Goal: Use online tool/utility: Utilize a website feature to perform a specific function

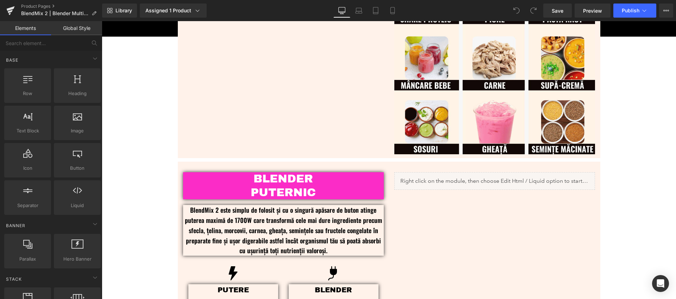
scroll to position [404, 0]
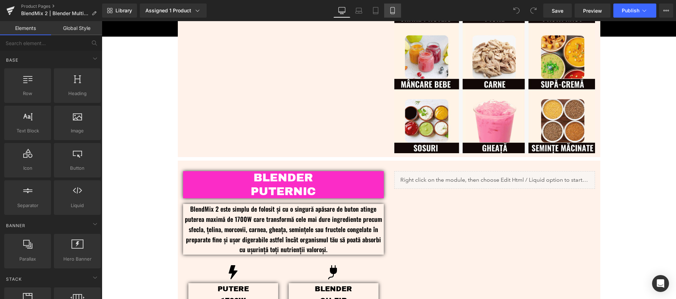
click at [397, 8] on link "Mobile" at bounding box center [392, 11] width 17 height 14
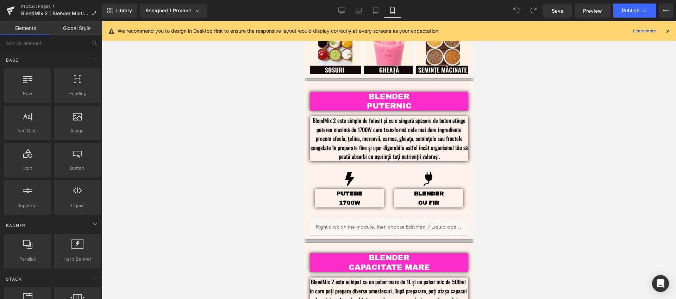
scroll to position [610, 0]
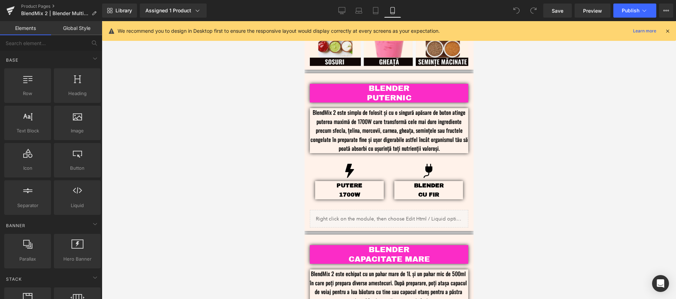
click at [668, 32] on icon at bounding box center [667, 31] width 6 height 6
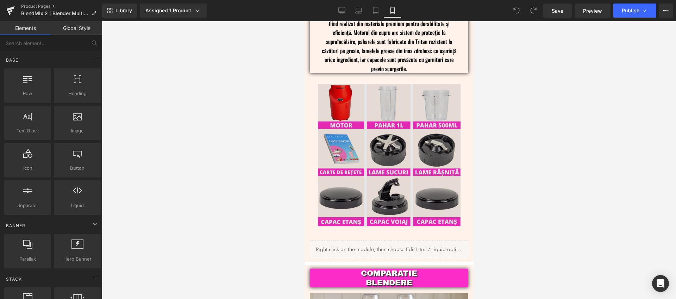
scroll to position [932, 0]
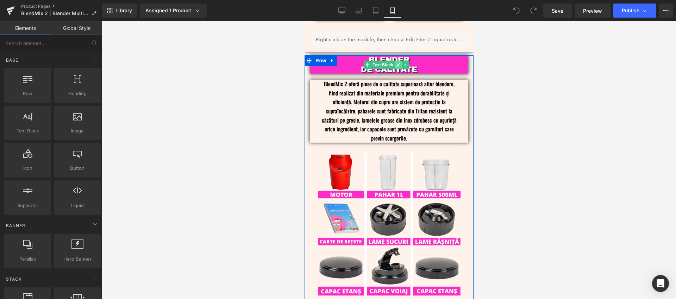
click at [400, 61] on link at bounding box center [397, 65] width 7 height 8
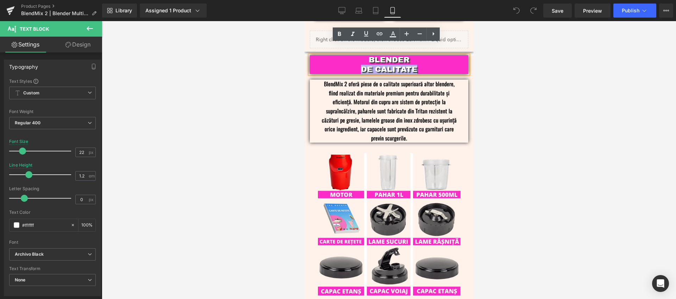
drag, startPoint x: 411, startPoint y: 58, endPoint x: 358, endPoint y: 58, distance: 52.8
click at [358, 65] on div "DE CALITATE" at bounding box center [388, 69] width 137 height 9
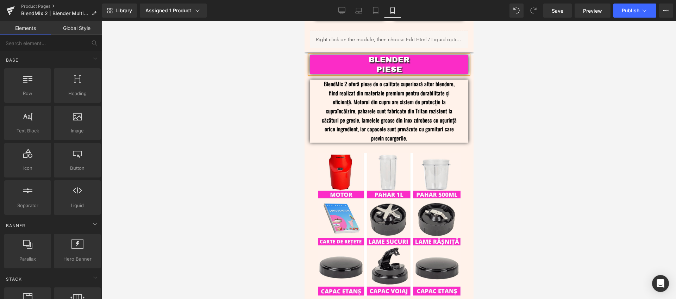
click at [591, 132] on div at bounding box center [389, 160] width 574 height 278
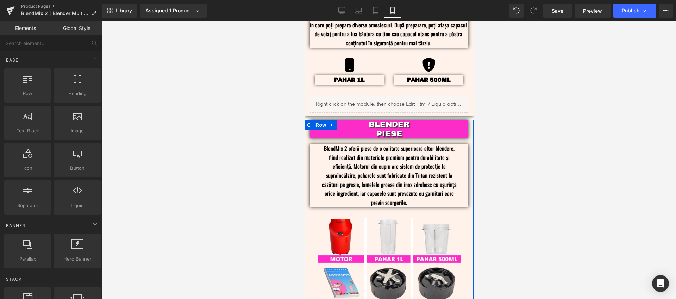
scroll to position [782, 0]
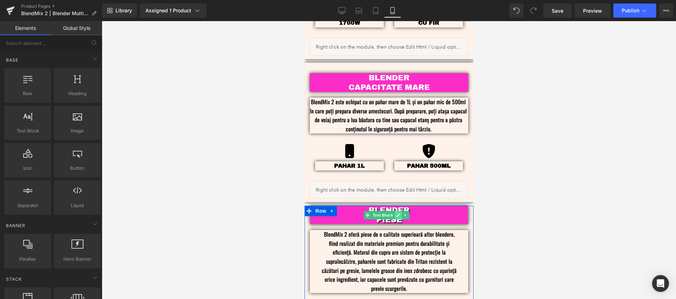
click at [400, 211] on link at bounding box center [397, 215] width 7 height 8
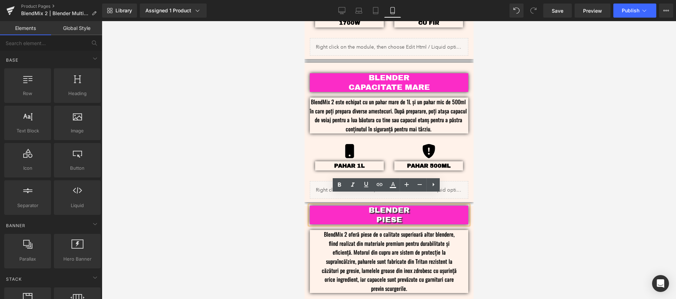
click at [403, 215] on div "PIESE" at bounding box center [388, 219] width 137 height 9
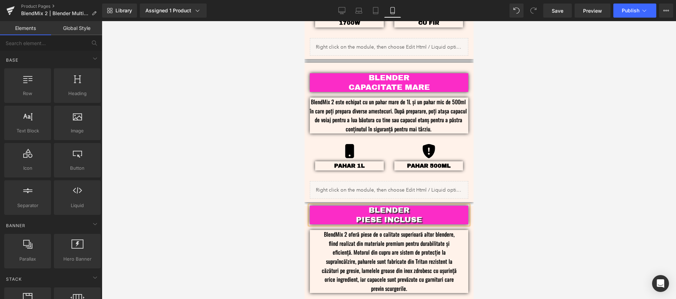
click at [500, 215] on div at bounding box center [389, 160] width 574 height 278
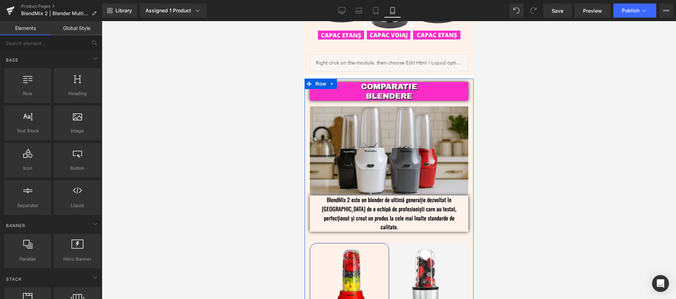
scroll to position [1101, 0]
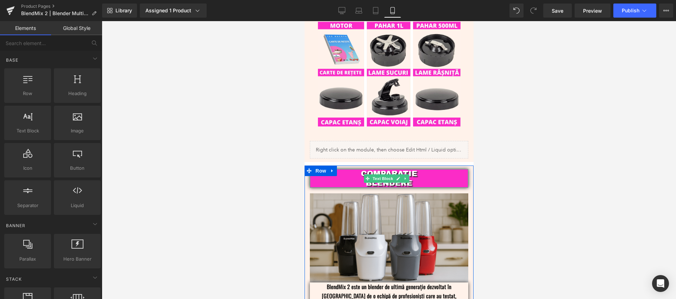
click at [418, 179] on p "BLENDERE" at bounding box center [388, 183] width 137 height 9
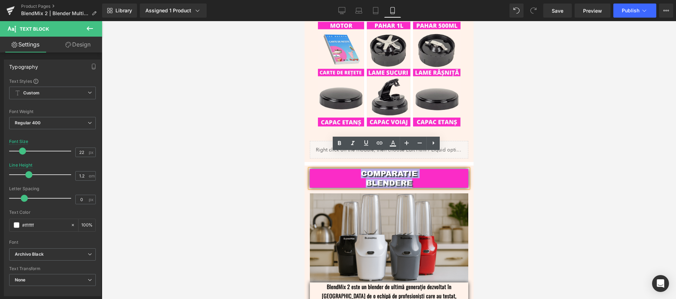
drag, startPoint x: 414, startPoint y: 163, endPoint x: 663, endPoint y: 170, distance: 249.0
click at [358, 169] on div "COMPARATIE BLENDERE" at bounding box center [389, 178] width 158 height 19
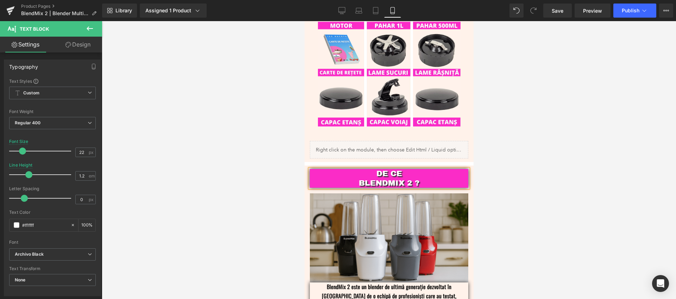
click at [492, 143] on div at bounding box center [389, 160] width 574 height 278
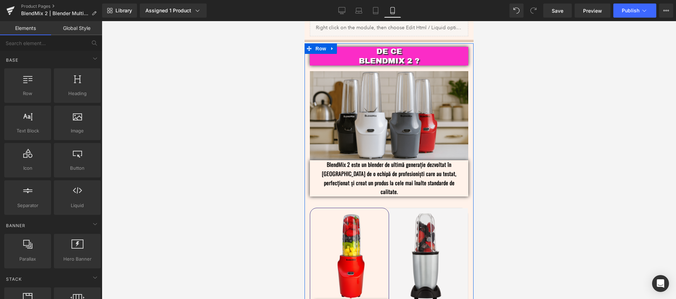
scroll to position [1195, 0]
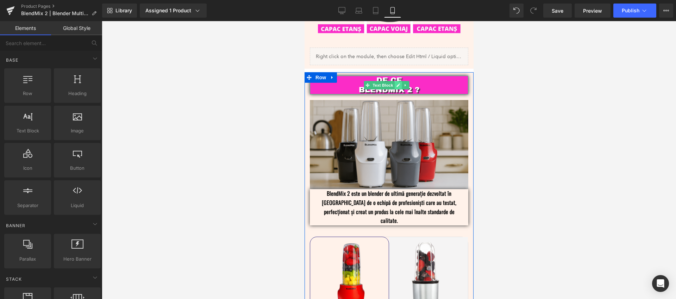
click at [398, 83] on icon at bounding box center [398, 85] width 4 height 4
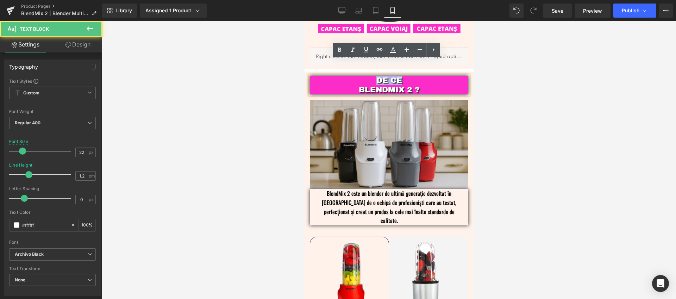
drag, startPoint x: 402, startPoint y: 65, endPoint x: 373, endPoint y: 66, distance: 28.5
click at [373, 76] on p "DE CE" at bounding box center [388, 80] width 137 height 9
click at [568, 128] on div at bounding box center [389, 160] width 574 height 278
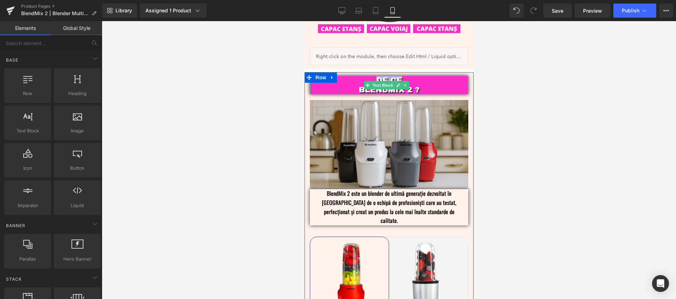
click at [450, 85] on p "BLENDMIX 2 ?" at bounding box center [388, 89] width 137 height 9
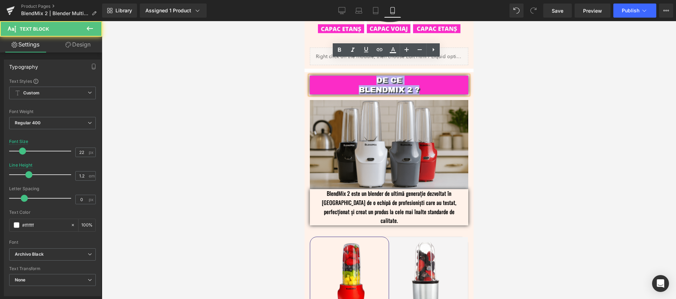
drag, startPoint x: 421, startPoint y: 73, endPoint x: 369, endPoint y: 64, distance: 53.6
click at [369, 76] on div "DE CE BLENDMIX 2 ?" at bounding box center [389, 85] width 158 height 19
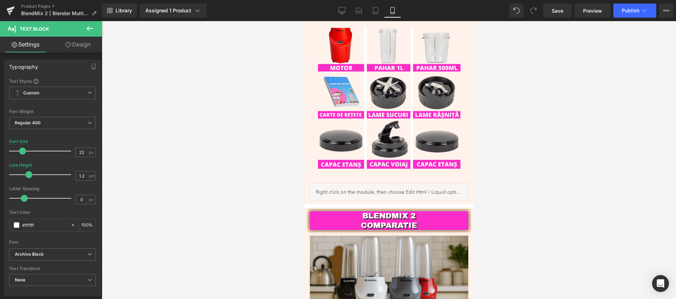
scroll to position [1152, 0]
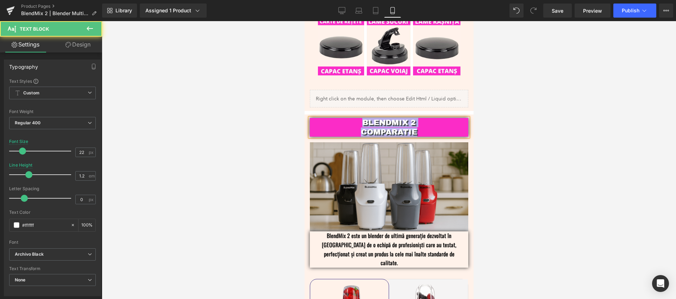
drag, startPoint x: 421, startPoint y: 115, endPoint x: 339, endPoint y: 102, distance: 83.5
click at [339, 118] on div "BLENDMIX 2 COMPARATIE" at bounding box center [389, 127] width 158 height 19
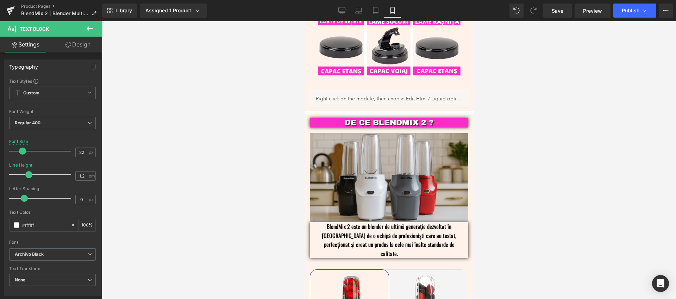
click at [602, 199] on div at bounding box center [389, 160] width 574 height 278
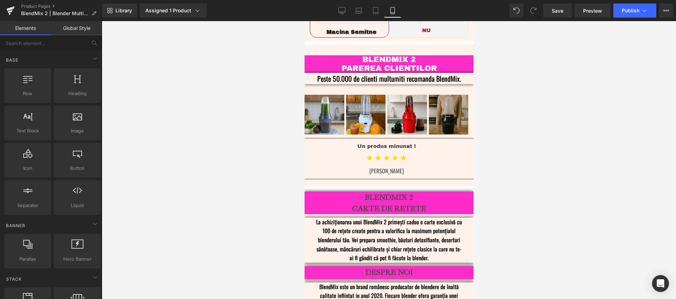
scroll to position [1713, 0]
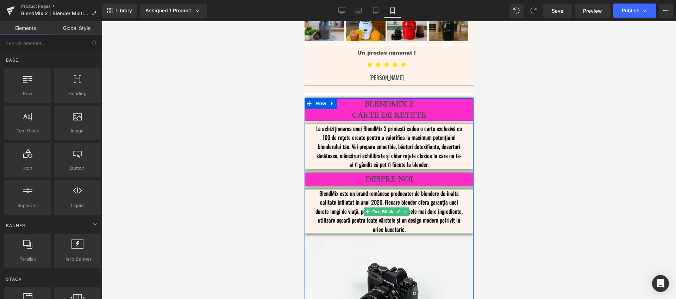
click at [401, 196] on p "BlendMix este un brand românesc producator de blendere de înaltă calitate infii…" at bounding box center [389, 211] width 148 height 45
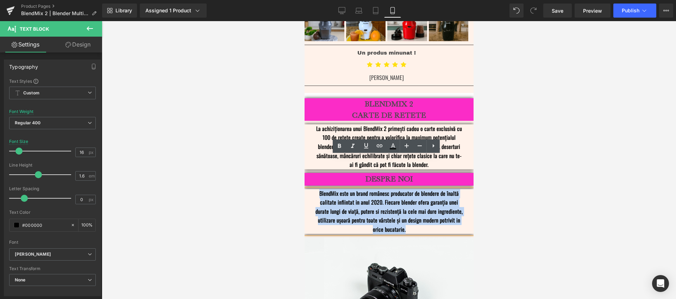
drag, startPoint x: 406, startPoint y: 197, endPoint x: 315, endPoint y: 161, distance: 98.5
click at [315, 189] on p "BlendMix este un brand românesc producator de blendere de înaltă calitate infii…" at bounding box center [389, 211] width 148 height 45
copy p "BlendMix este un brand românesc producator de blendere de înaltă calitate infii…"
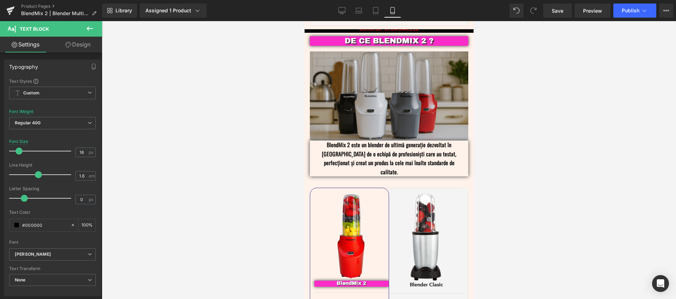
scroll to position [1234, 0]
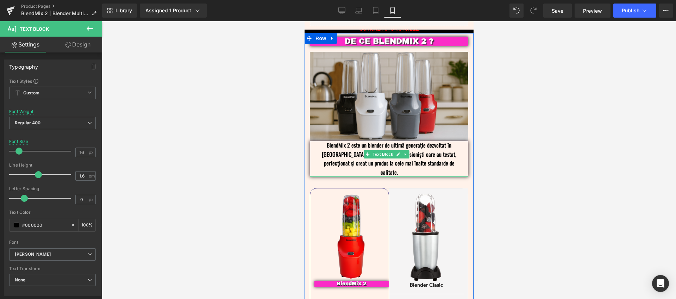
click at [447, 141] on p "BlendMix 2 este un blender de ultimă generație dezvoltat în [GEOGRAPHIC_DATA] d…" at bounding box center [388, 159] width 137 height 36
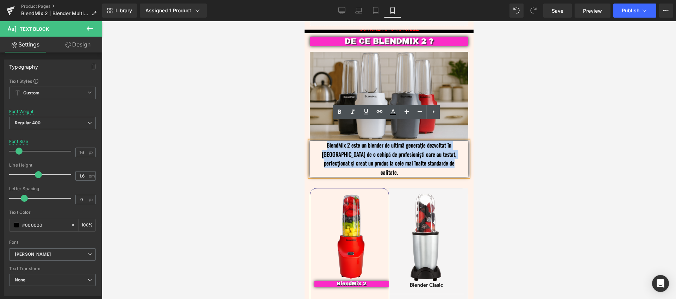
drag, startPoint x: 449, startPoint y: 143, endPoint x: 281, endPoint y: 123, distance: 169.2
click at [304, 123] on html "Sari la conținut Comenzi: 0734.348.212 Meniu Acasa Blendmix Blender Retete Blen…" at bounding box center [388, 31] width 169 height 2488
copy p "BlendMix 2 este un blender de ultimă generație dezvoltat în [GEOGRAPHIC_DATA] d…"
click at [462, 141] on div "BlendMix 2 este un blender de ultimă generație dezvoltat în [GEOGRAPHIC_DATA] d…" at bounding box center [389, 159] width 158 height 36
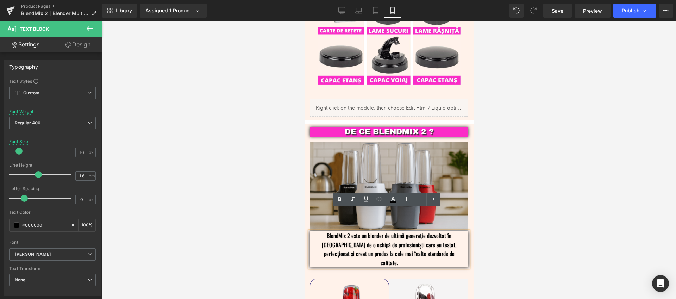
scroll to position [1146, 0]
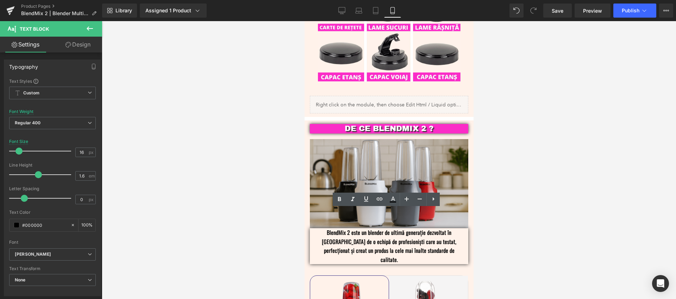
click at [548, 181] on div at bounding box center [389, 160] width 574 height 278
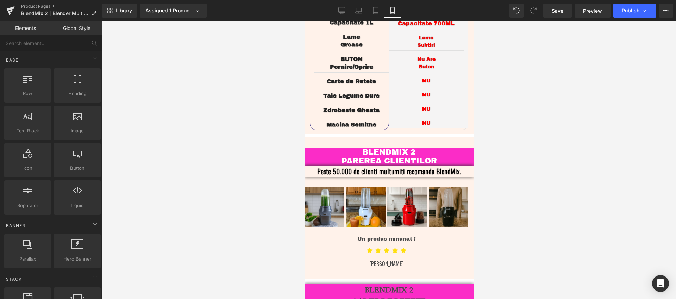
scroll to position [1621, 0]
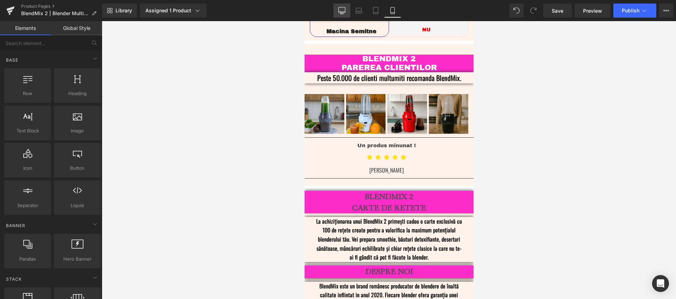
click at [340, 15] on link "Desktop" at bounding box center [341, 11] width 17 height 14
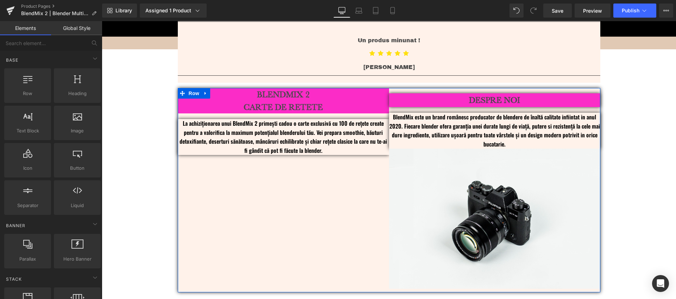
scroll to position [1848, 0]
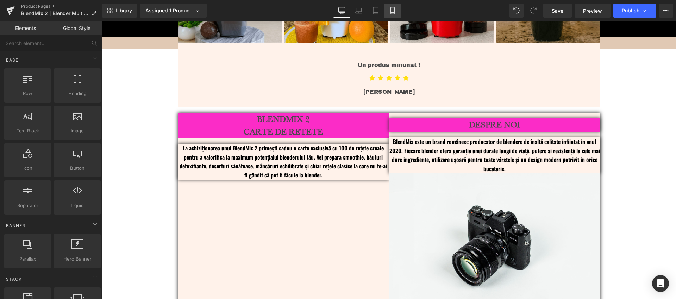
click at [396, 7] on link "Mobile" at bounding box center [392, 11] width 17 height 14
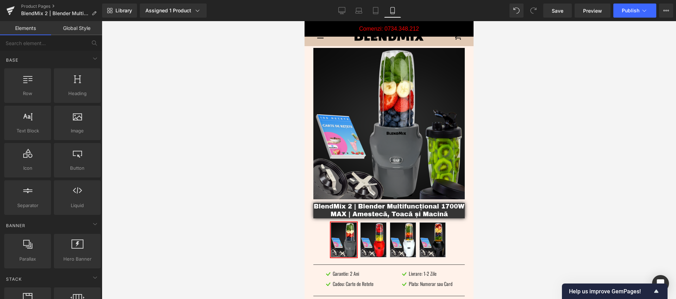
scroll to position [263, 0]
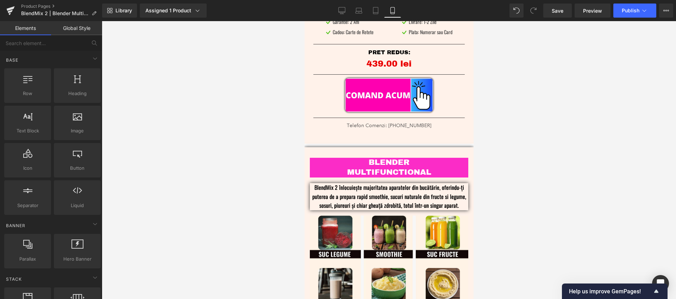
drag, startPoint x: 470, startPoint y: 212, endPoint x: 667, endPoint y: 22, distance: 273.2
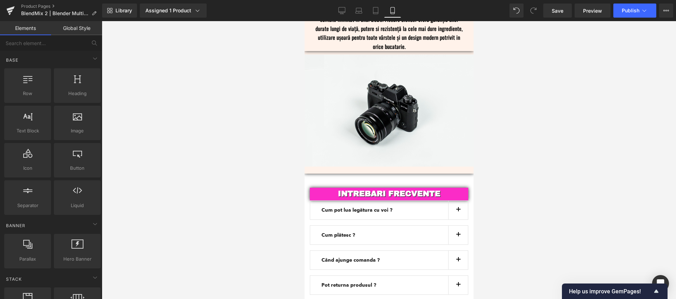
scroll to position [1755, 0]
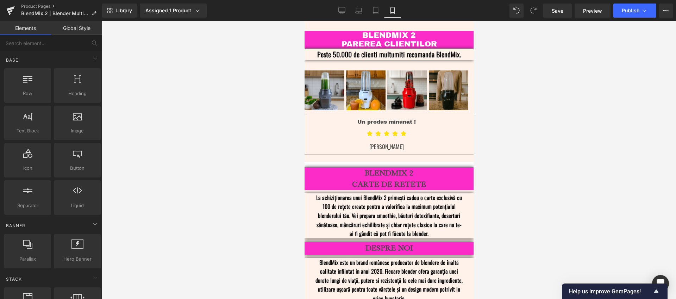
drag, startPoint x: 470, startPoint y: 71, endPoint x: 781, endPoint y: 247, distance: 357.0
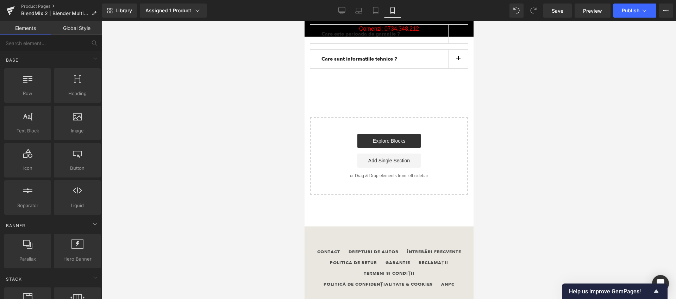
scroll to position [1947, 0]
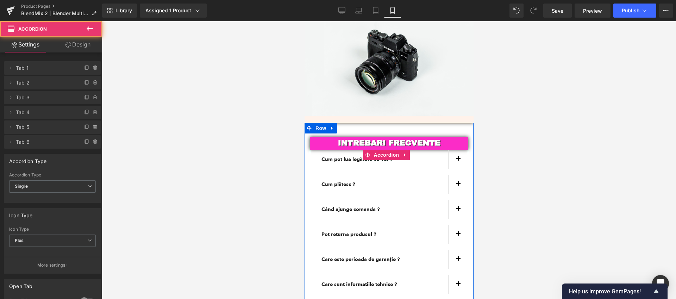
click at [458, 186] on span "button" at bounding box center [458, 186] width 0 height 0
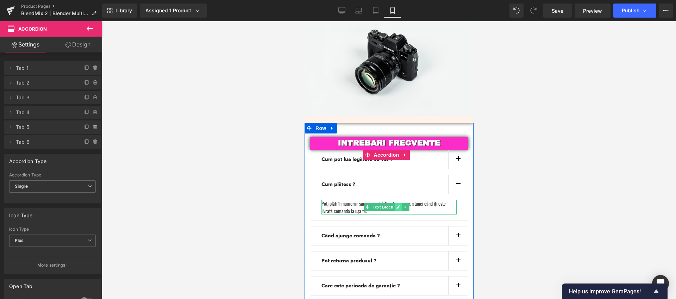
click at [395, 203] on link at bounding box center [397, 207] width 7 height 8
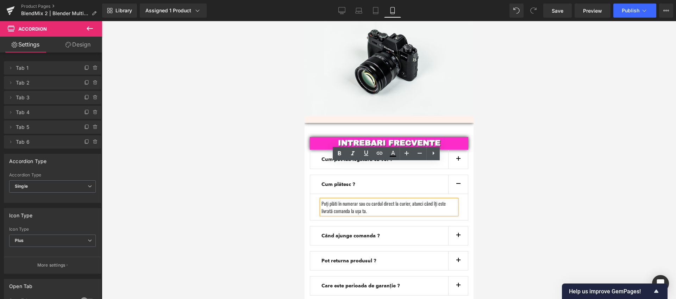
click at [389, 200] on p "Poți plăti în numerar sau cu cardul direct la curier, atunci când îți este livr…" at bounding box center [388, 207] width 135 height 15
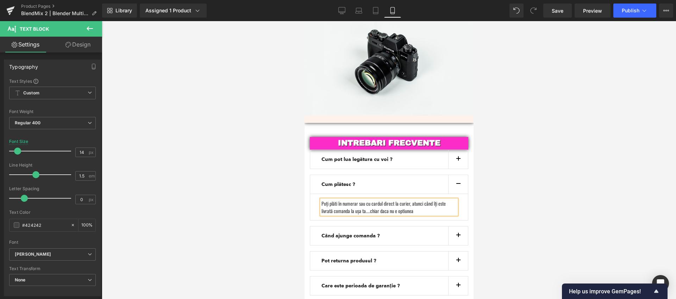
click at [520, 117] on div at bounding box center [389, 160] width 574 height 278
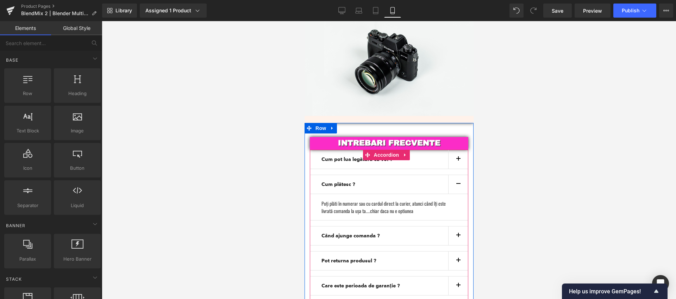
click at [457, 175] on button "button" at bounding box center [458, 184] width 20 height 19
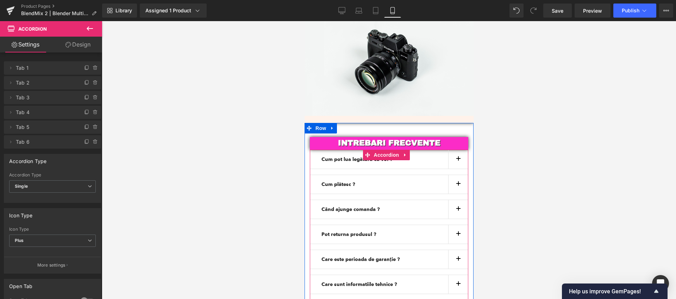
click at [457, 175] on button "button" at bounding box center [458, 184] width 20 height 19
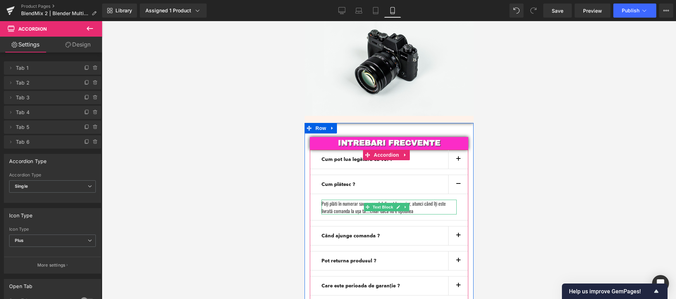
click at [424, 200] on p "Poți plăti în numerar sau cu cardul direct la curier, atunci când îți este livr…" at bounding box center [388, 207] width 135 height 15
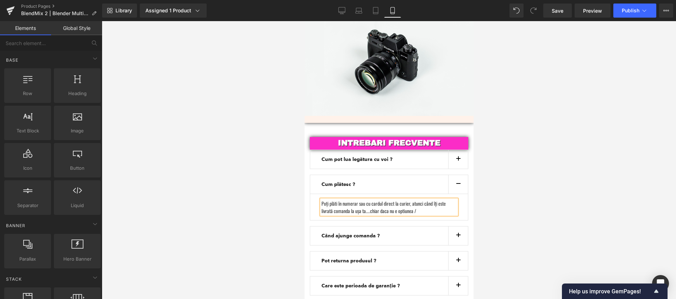
click at [503, 143] on div at bounding box center [389, 160] width 574 height 278
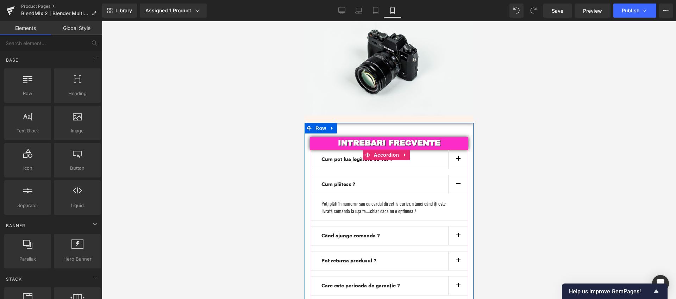
click at [454, 175] on button "button" at bounding box center [458, 184] width 20 height 19
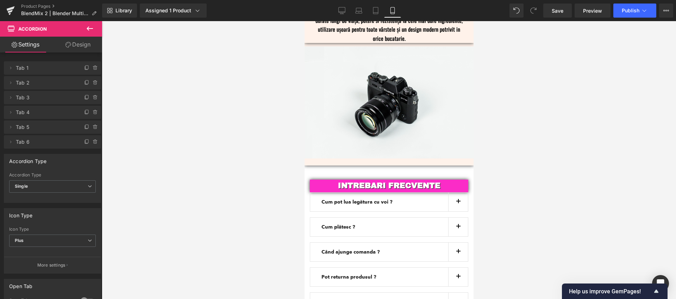
scroll to position [1920, 0]
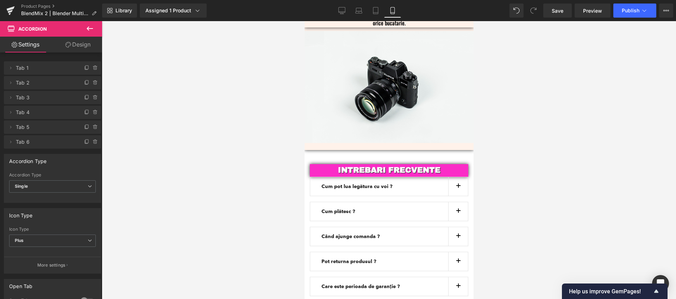
drag, startPoint x: 470, startPoint y: 270, endPoint x: 787, endPoint y: 276, distance: 317.0
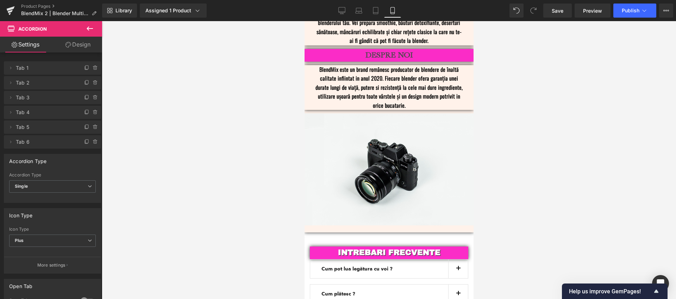
scroll to position [1705, 0]
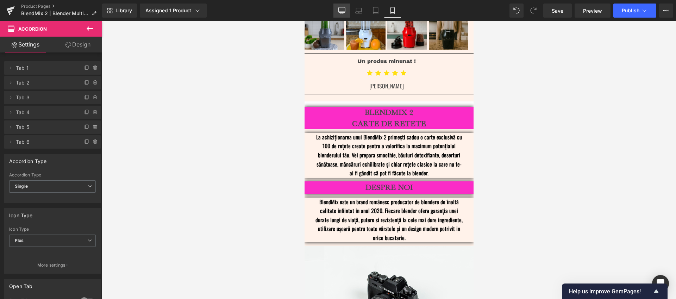
click at [337, 9] on link "Desktop" at bounding box center [341, 11] width 17 height 14
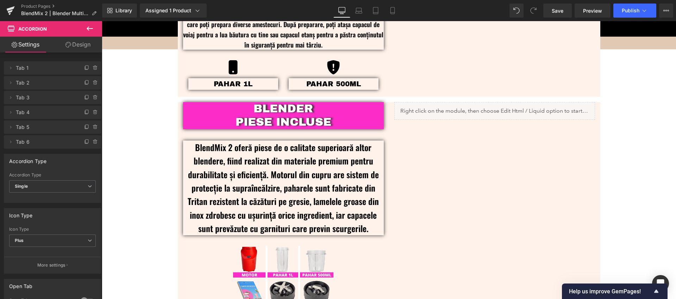
scroll to position [685, 0]
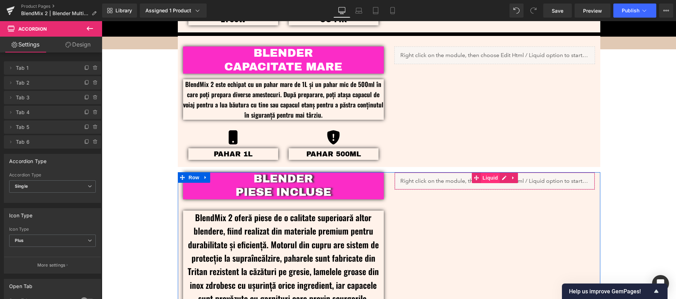
click at [490, 178] on span "Liquid" at bounding box center [490, 178] width 19 height 11
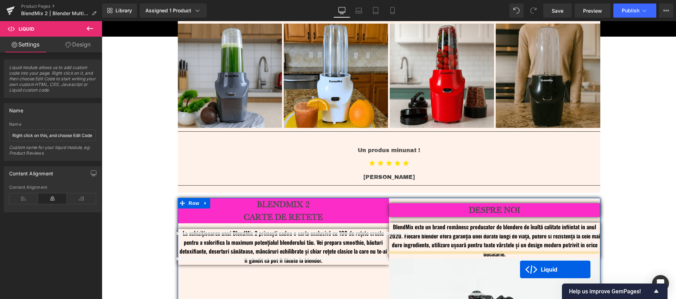
scroll to position [1798, 0]
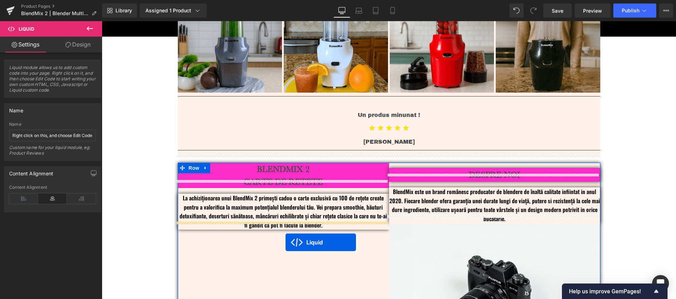
drag, startPoint x: 473, startPoint y: 194, endPoint x: 286, endPoint y: 242, distance: 193.4
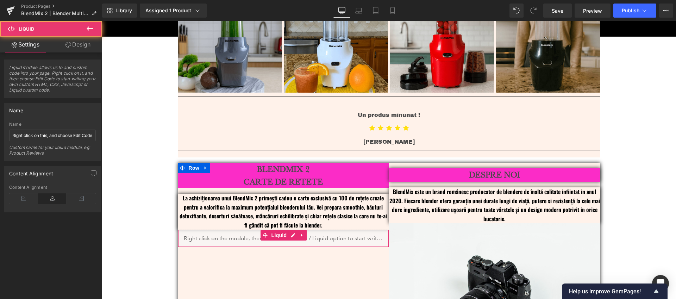
click at [337, 230] on div "Liquid" at bounding box center [283, 239] width 211 height 18
click at [291, 230] on div "Liquid" at bounding box center [283, 239] width 211 height 18
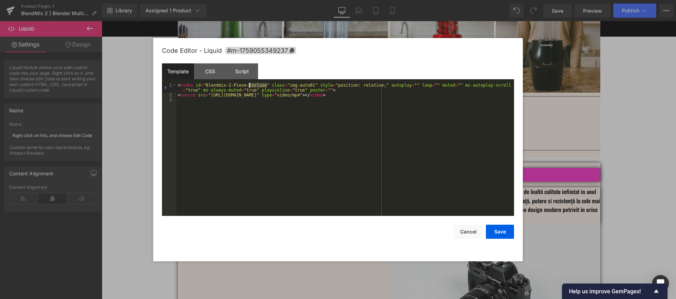
drag, startPoint x: 267, startPoint y: 86, endPoint x: 250, endPoint y: 86, distance: 16.9
click at [250, 86] on div "< video id = "Blendmix-2-Piese-Incluse" class = "img-auto01" style = "position:…" at bounding box center [345, 157] width 338 height 148
click at [246, 85] on div "< video id = "Blendmix-2-Piese-Retete" class = "img-auto01" style = "position: …" at bounding box center [345, 157] width 338 height 148
drag, startPoint x: 413, startPoint y: 109, endPoint x: 406, endPoint y: 105, distance: 8.2
click at [412, 109] on div "< video id = "Blendmix-2-Retete" class = "img-auto01" style = "position: relati…" at bounding box center [345, 157] width 338 height 148
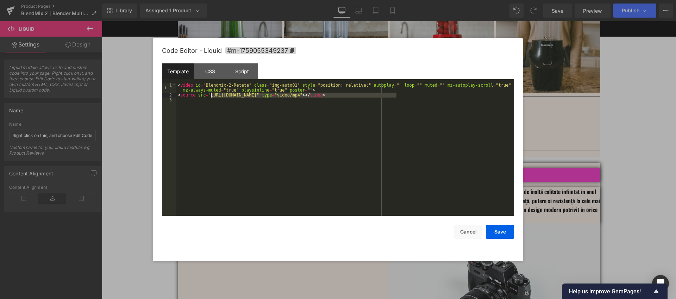
drag, startPoint x: 396, startPoint y: 94, endPoint x: 227, endPoint y: 107, distance: 169.5
click at [212, 96] on div "< video id = "Blendmix-2-Retete" class = "img-auto01" style = "position: relati…" at bounding box center [345, 157] width 338 height 148
click at [498, 232] on button "Save" at bounding box center [500, 232] width 28 height 14
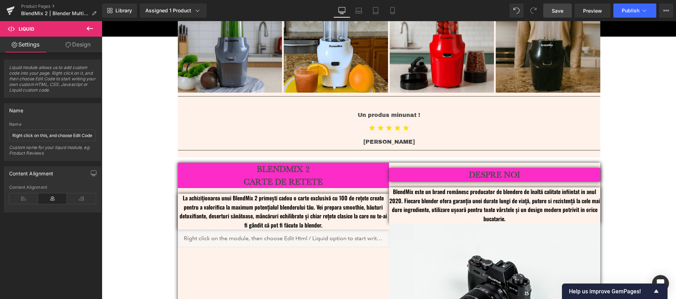
click at [560, 12] on span "Save" at bounding box center [558, 10] width 12 height 7
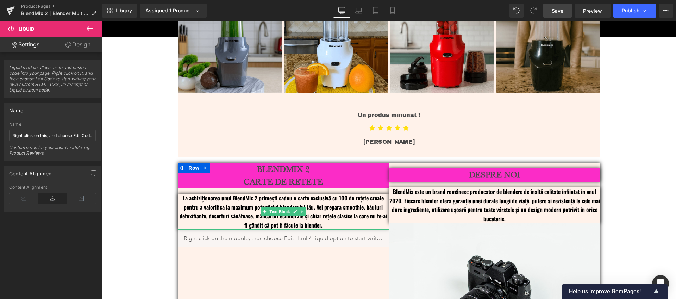
click at [343, 199] on p "La achiziționarea unui BlendMix 2 primești cadou o carte exclusivă cu 100 de re…" at bounding box center [283, 212] width 211 height 36
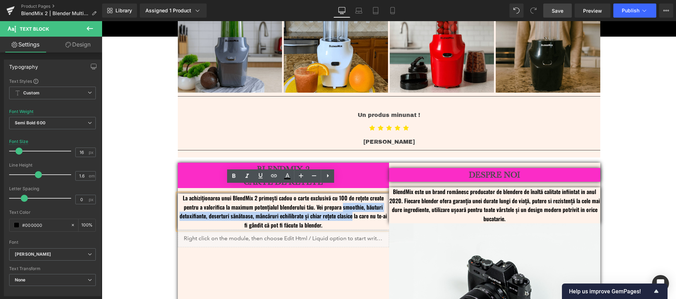
drag, startPoint x: 341, startPoint y: 199, endPoint x: 351, endPoint y: 210, distance: 14.2
click at [351, 210] on p "La achiziționarea unui BlendMix 2 primești cadou o carte exclusivă cu 100 de re…" at bounding box center [283, 212] width 211 height 36
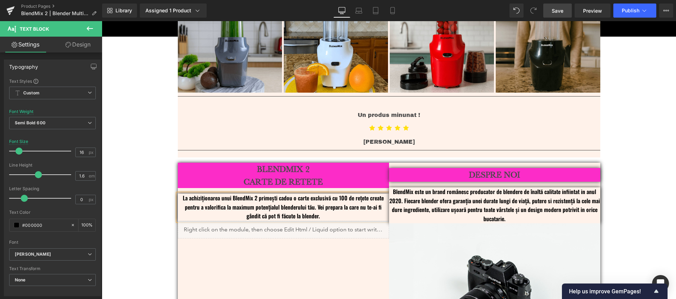
click at [362, 194] on p "La achiziționarea unui BlendMix 2 primești cadou o carte exclusivă cu 100 de re…" at bounding box center [283, 207] width 211 height 27
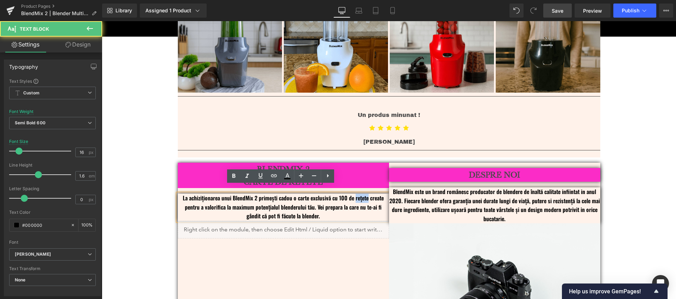
click at [362, 194] on p "La achiziționarea unui BlendMix 2 primești cadou o carte exclusivă cu 100 de re…" at bounding box center [283, 207] width 211 height 27
copy p "rețete"
click at [341, 201] on p "La achiziționarea unui BlendMix 2 primești cadou o carte exclusivă cu 100 de re…" at bounding box center [283, 207] width 211 height 27
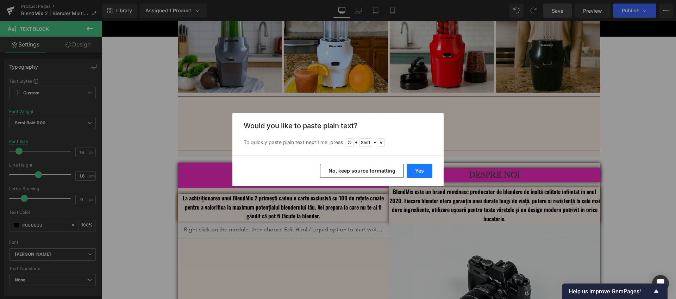
click at [429, 173] on button "Yes" at bounding box center [420, 171] width 26 height 14
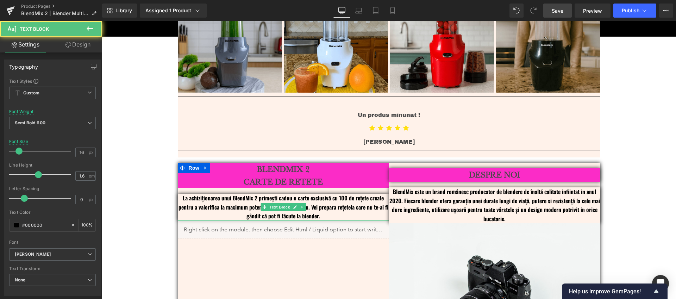
click at [351, 199] on p "La achiziționarea unui BlendMix 2 primești cadou o carte exclusivă cu 100 de re…" at bounding box center [283, 207] width 211 height 27
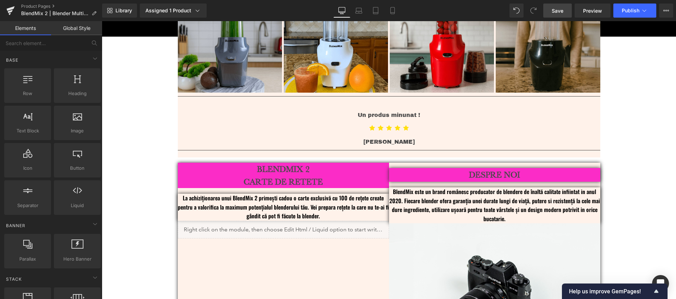
click at [558, 10] on span "Save" at bounding box center [558, 10] width 12 height 7
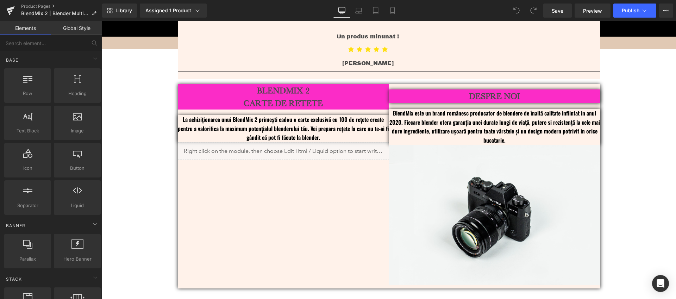
scroll to position [1852, 0]
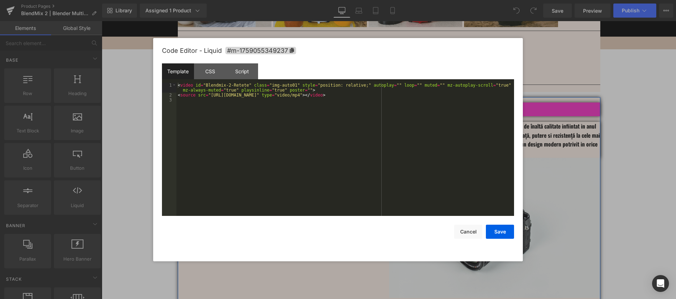
click at [289, 155] on div "Liquid" at bounding box center [283, 164] width 211 height 18
drag, startPoint x: 397, startPoint y: 95, endPoint x: 212, endPoint y: 96, distance: 185.2
click at [212, 96] on div "< video id = "Blendmix-2-Retete" class = "img-auto01" style = "position: relati…" at bounding box center [345, 157] width 338 height 148
click at [500, 234] on button "Save" at bounding box center [500, 232] width 28 height 14
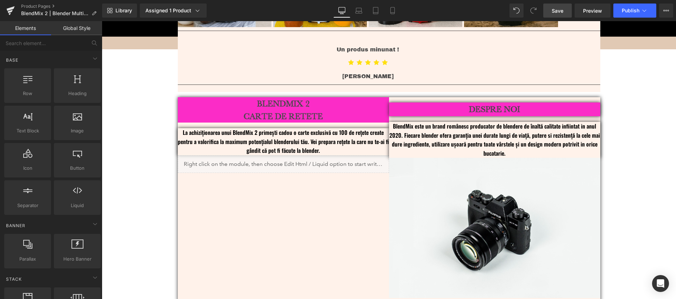
click at [557, 13] on span "Save" at bounding box center [558, 10] width 12 height 7
